Goal: Task Accomplishment & Management: Manage account settings

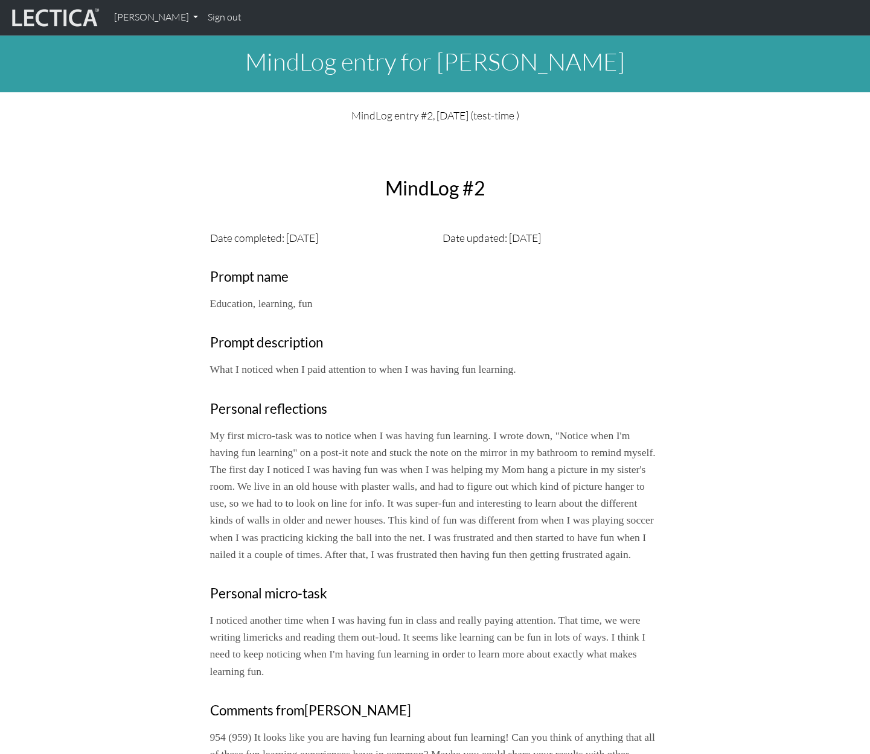
click at [221, 17] on link "Sign out" at bounding box center [224, 17] width 43 height 25
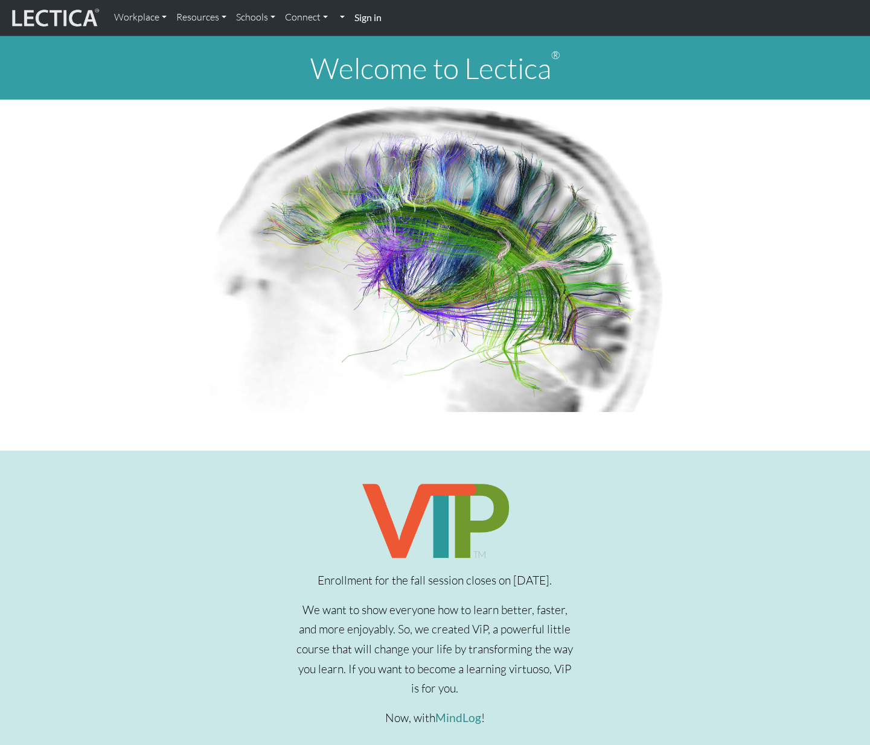
click at [367, 17] on strong "Sign in" at bounding box center [367, 16] width 27 height 11
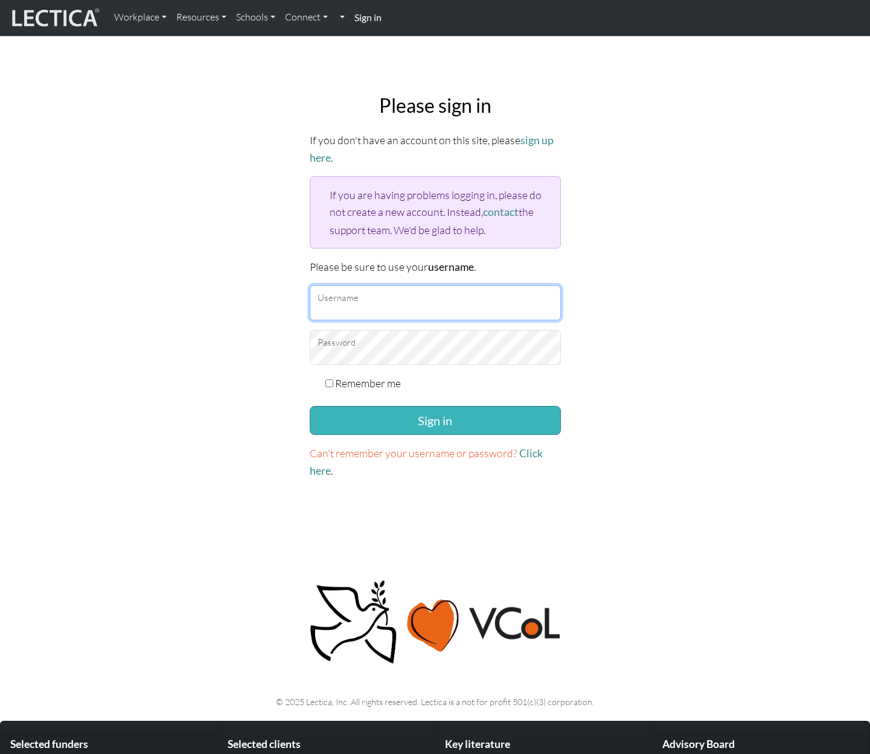
type input "snuffleumpagus"
click at [373, 418] on button "Sign in" at bounding box center [435, 420] width 251 height 29
